Goal: Navigation & Orientation: Find specific page/section

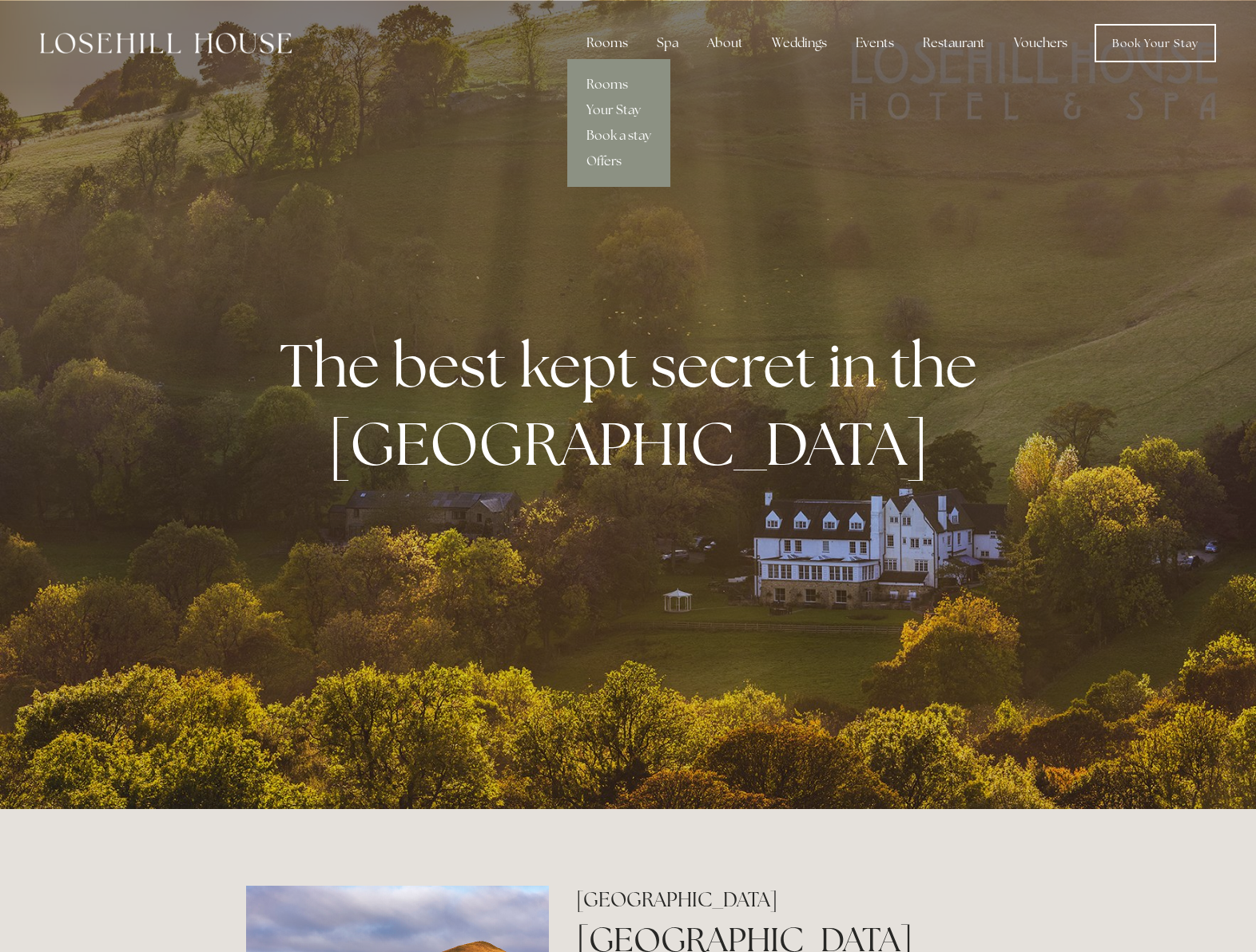
click at [618, 45] on div "Rooms" at bounding box center [607, 43] width 67 height 32
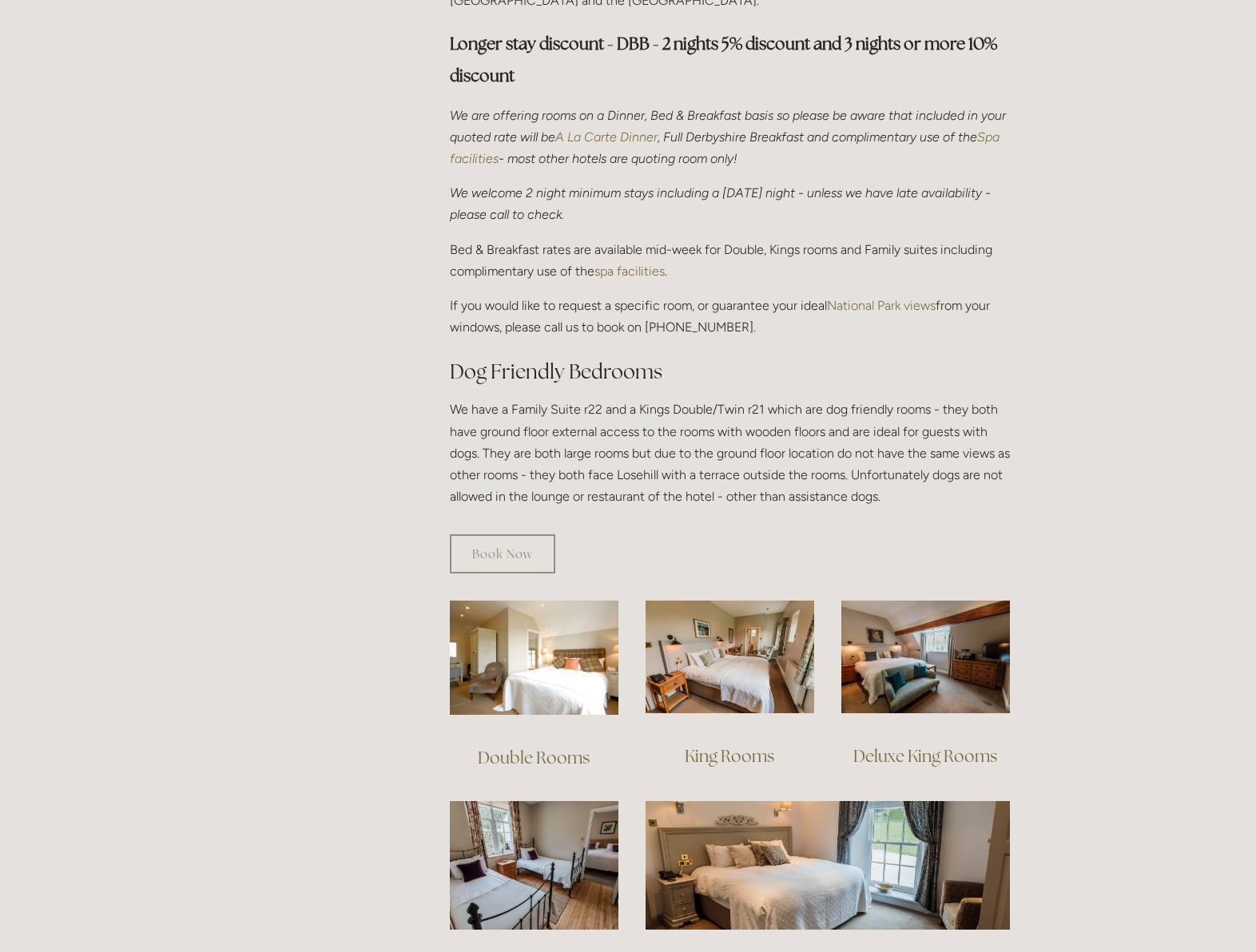
scroll to position [983, 0]
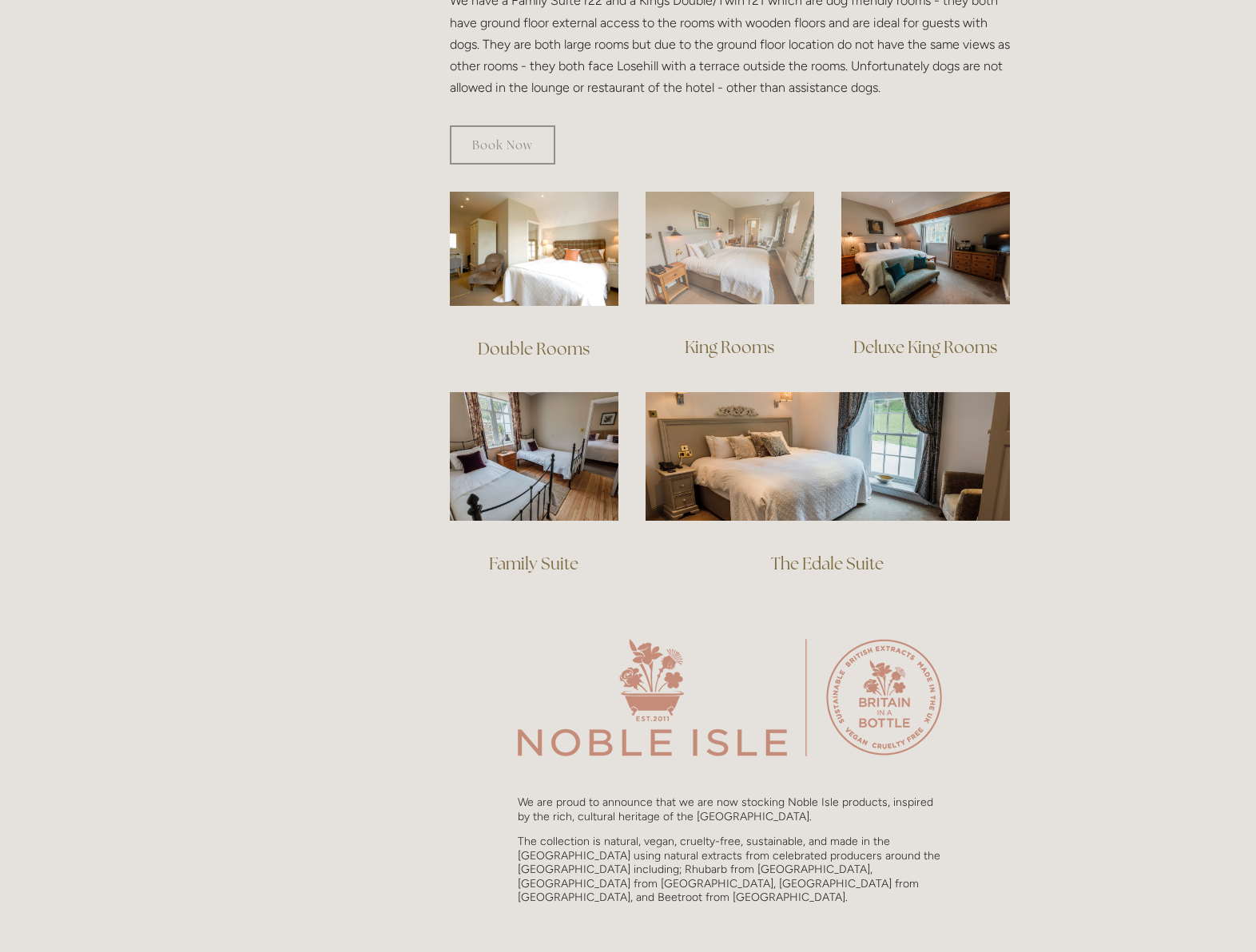
click at [715, 235] on img at bounding box center [730, 248] width 169 height 113
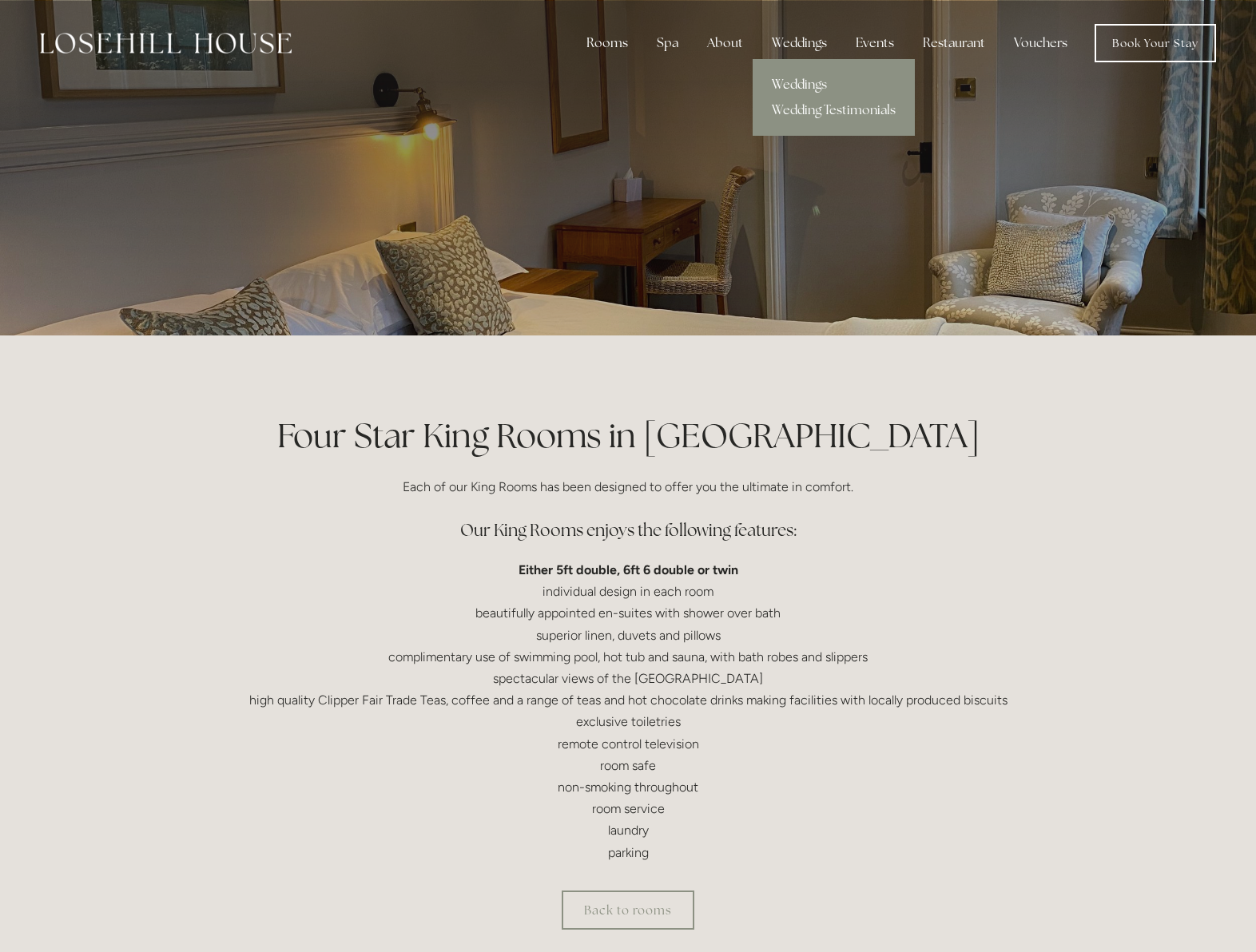
click at [801, 81] on link "Weddings" at bounding box center [834, 85] width 163 height 26
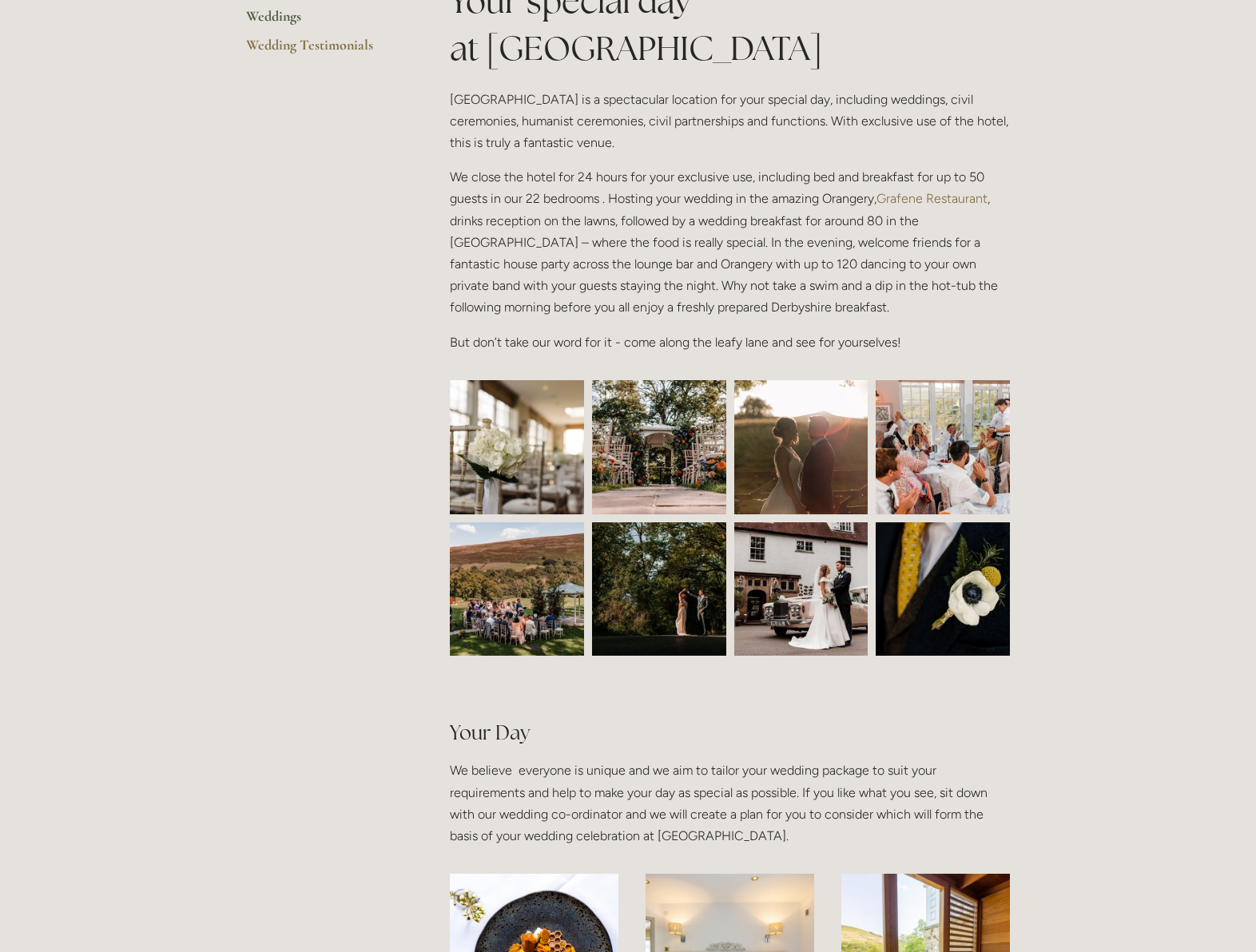
scroll to position [622, 0]
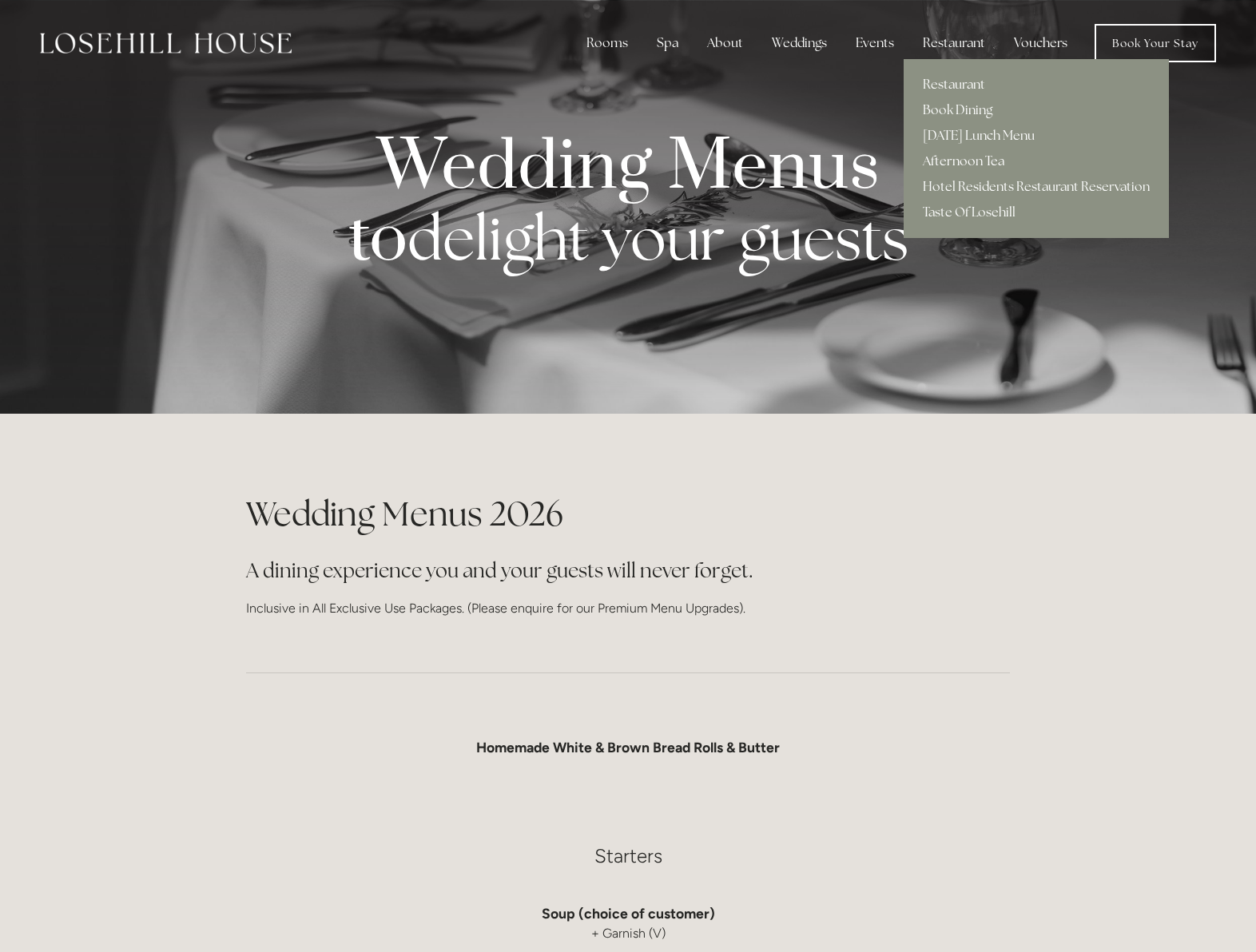
click at [965, 161] on link "Afternoon Tea" at bounding box center [1036, 162] width 265 height 26
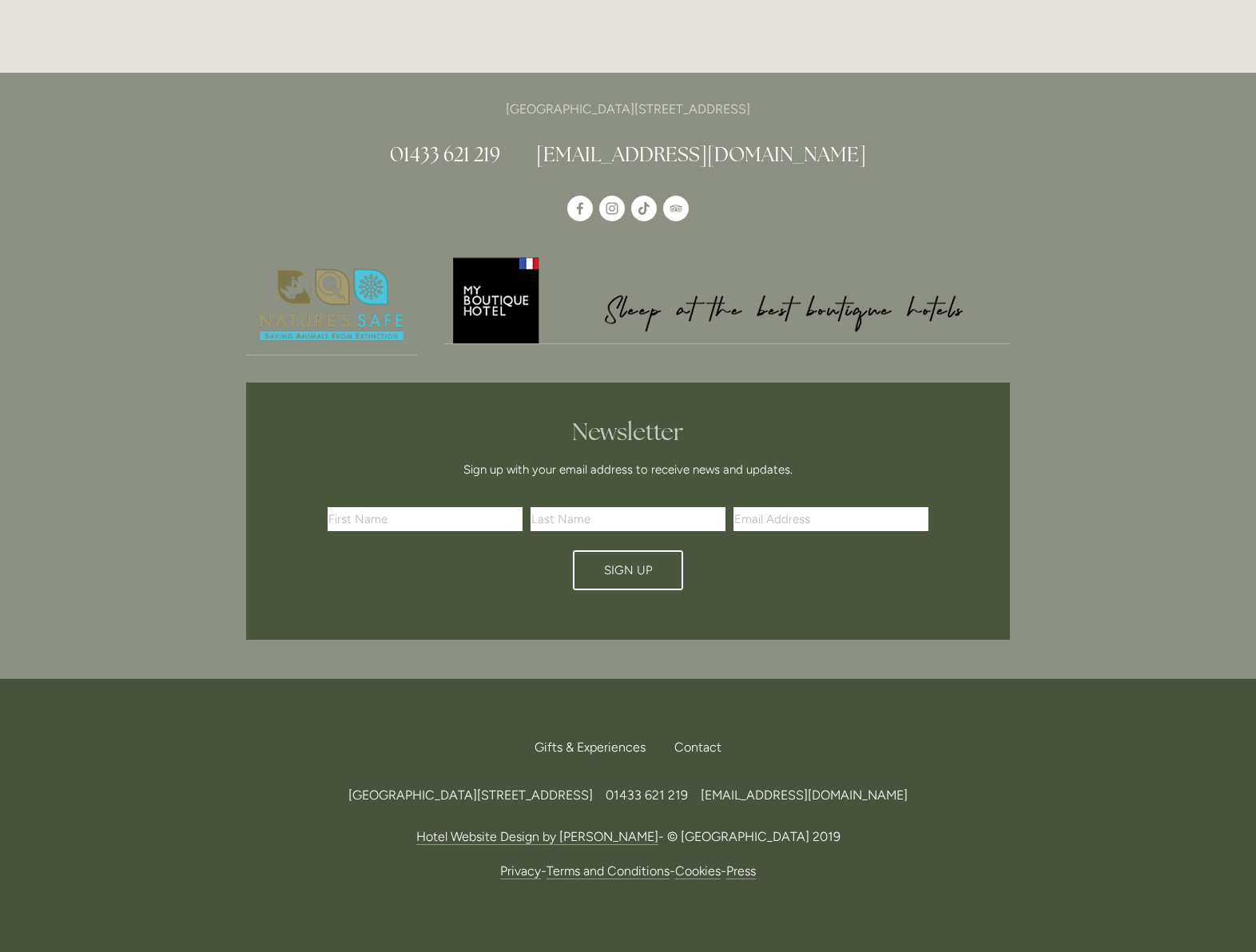
scroll to position [2155, 0]
